Goal: Information Seeking & Learning: Compare options

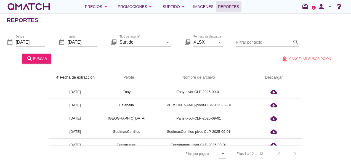
scroll to position [55, 0]
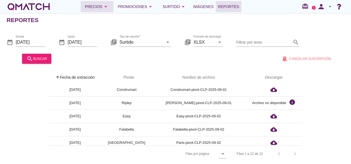
click at [93, 6] on div "Precios arrow_drop_down" at bounding box center [97, 6] width 24 height 7
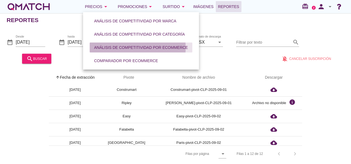
click at [135, 47] on div "Análisis de competitividad por eCommerce" at bounding box center [141, 48] width 94 height 6
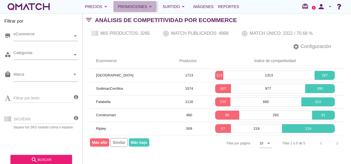
click at [123, 4] on div "Promociones arrow_drop_down" at bounding box center [136, 6] width 36 height 7
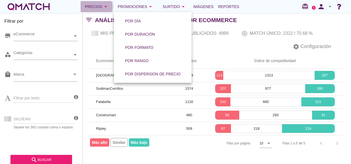
click at [103, 3] on button "Precios arrow_drop_down" at bounding box center [96, 6] width 33 height 11
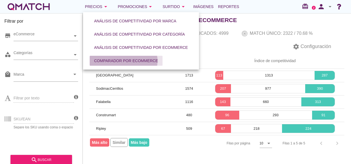
click at [112, 60] on div "Comparador por eCommerce" at bounding box center [126, 61] width 64 height 6
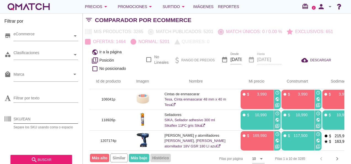
click at [25, 118] on input "SKU/EAN" at bounding box center [46, 118] width 64 height 9
paste input "1386561p 1373312p 1357628p 1373311p 1471997p 1331237p 1265925p 1357627p 1400142…"
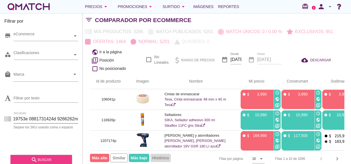
type input "1386561p 1373312p 1357628p 1373311p 1471997p 1331237p 1265925p 1357627p 1400142…"
click at [46, 156] on button "search buscar" at bounding box center [40, 160] width 61 height 10
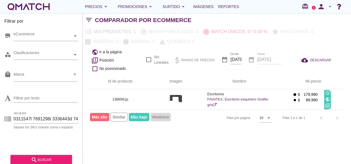
click at [337, 118] on div "Filas 1 a 1 de 1 chevron_left chevron_right" at bounding box center [310, 117] width 68 height 13
click at [321, 117] on div "Filas 1 a 1 de 1 chevron_left chevron_right" at bounding box center [310, 117] width 68 height 13
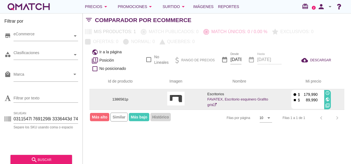
click at [120, 100] on p "1386561p" at bounding box center [120, 99] width 49 height 6
copy p "1386561p"
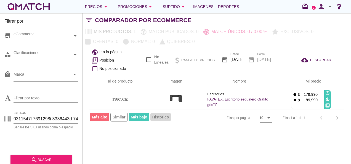
click at [335, 113] on div "Filas 1 a 1 de 1 chevron_left chevron_right" at bounding box center [310, 117] width 68 height 13
click at [23, 118] on input "SKU/EAN" at bounding box center [46, 118] width 64 height 9
click at [49, 158] on div "search buscar" at bounding box center [41, 159] width 53 height 7
click at [15, 116] on input "SKU/EAN" at bounding box center [46, 118] width 64 height 9
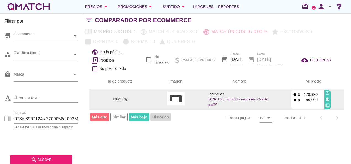
scroll to position [0, 4401]
drag, startPoint x: 14, startPoint y: 119, endPoint x: 111, endPoint y: 109, distance: 97.8
click at [111, 109] on div "Filtrar por store eCommerce category Clasificaciones local_mall Marca arrow_dro…" at bounding box center [217, 88] width 268 height 150
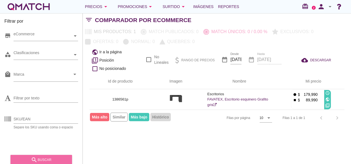
click at [55, 163] on button "search buscar" at bounding box center [40, 160] width 61 height 10
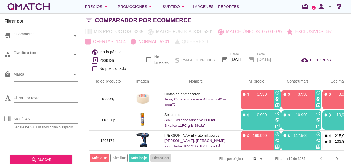
click at [32, 35] on div "eCommerce" at bounding box center [43, 36] width 59 height 6
click at [27, 58] on div "Clasificaciones" at bounding box center [43, 55] width 59 height 10
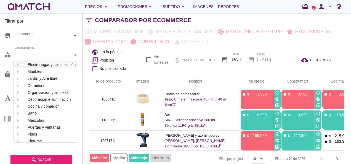
scroll to position [82, 64]
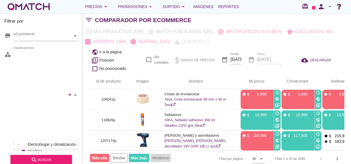
click at [30, 70] on div "Sala de juegos Seguridad infantil Mesas Plegables Sillas plegables Vanitorios S…" at bounding box center [46, 95] width 64 height 90
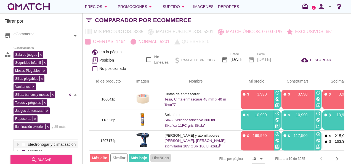
click at [40, 161] on div "search buscar" at bounding box center [41, 159] width 53 height 7
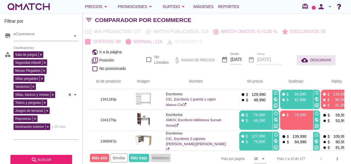
click at [309, 61] on icon "cloud_download" at bounding box center [305, 60] width 9 height 7
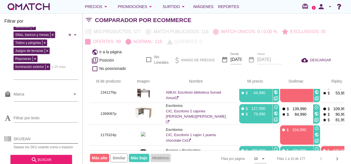
scroll to position [7, 0]
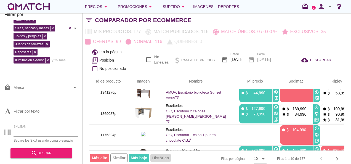
click at [40, 128] on input "SKU/EAN" at bounding box center [46, 132] width 64 height 9
paste input "1217449"
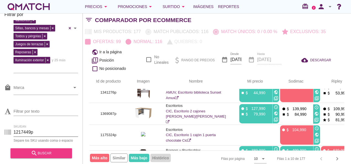
type input "1217449p"
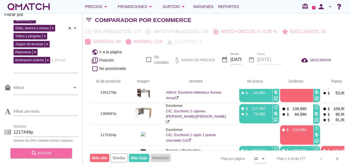
click at [49, 157] on button "search buscar" at bounding box center [40, 153] width 61 height 10
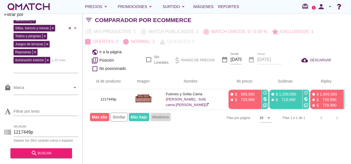
scroll to position [0, 6]
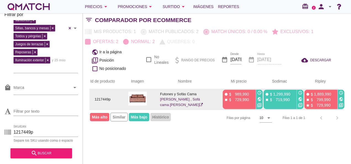
click at [299, 98] on icon "public" at bounding box center [300, 99] width 4 height 4
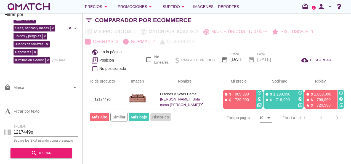
drag, startPoint x: 26, startPoint y: 128, endPoint x: 8, endPoint y: 127, distance: 18.2
click at [8, 127] on div "SKU/EAN 1217449p Separe los SKU usando coma o espacio" at bounding box center [41, 133] width 74 height 18
paste input "1341183"
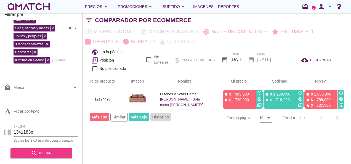
type input "1341183p"
click at [35, 151] on icon "search" at bounding box center [34, 153] width 7 height 7
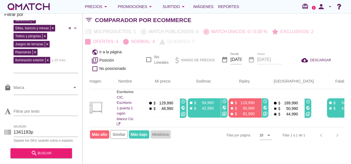
scroll to position [0, 53]
